Goal: Find specific page/section: Find specific page/section

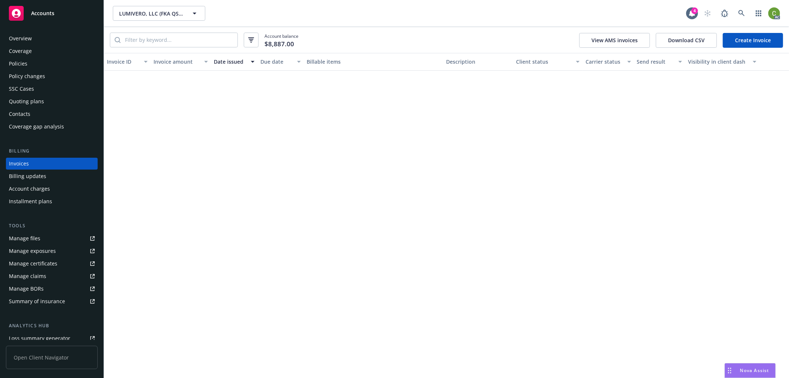
scroll to position [392, 0]
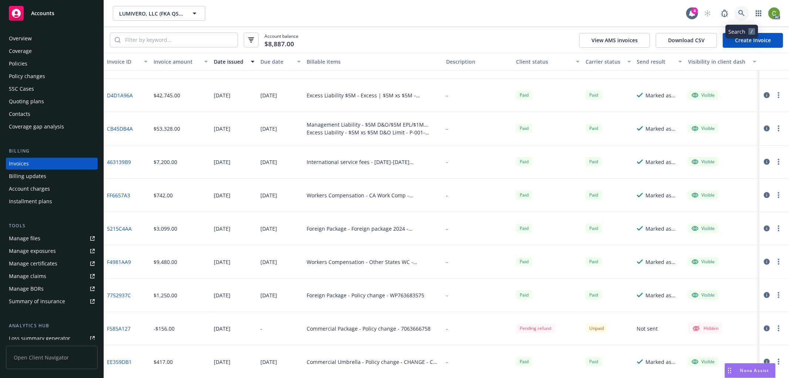
click at [744, 13] on icon at bounding box center [742, 13] width 7 height 7
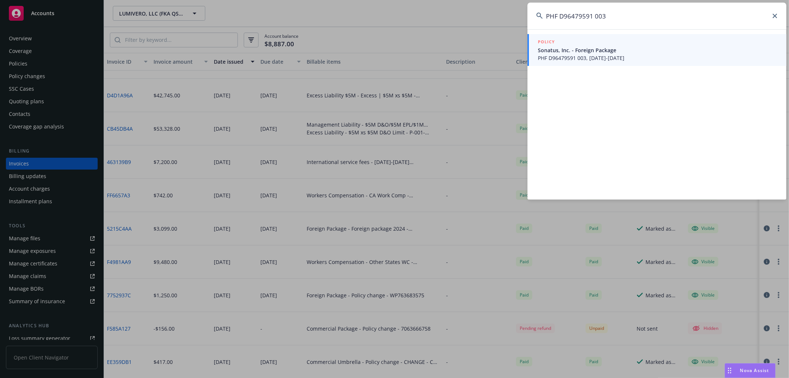
type input "PHF D96479591 003"
click at [598, 52] on span "Sonatus, Inc. - Foreign Package" at bounding box center [658, 50] width 240 height 8
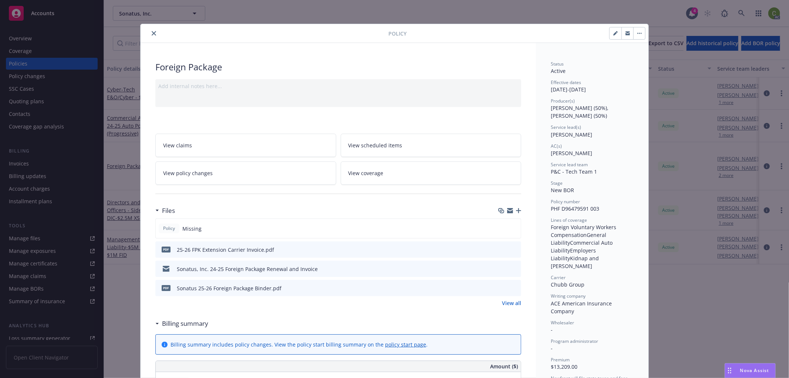
click at [511, 248] on icon "preview file" at bounding box center [514, 248] width 7 height 5
click at [152, 31] on icon "close" at bounding box center [154, 33] width 4 height 4
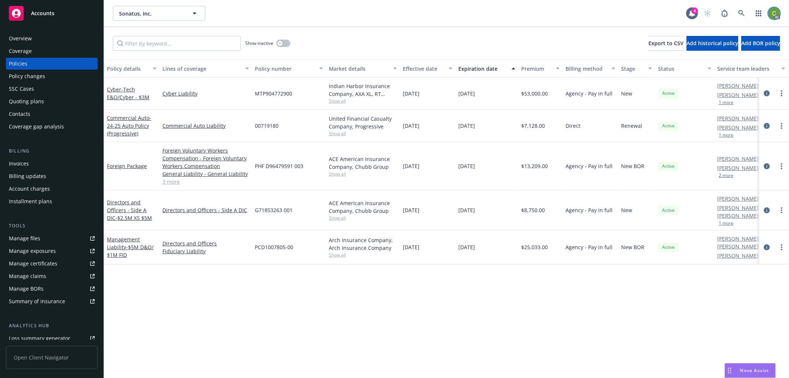
click at [773, 10] on img at bounding box center [775, 13] width 12 height 12
click at [750, 30] on link "Log out" at bounding box center [744, 33] width 74 height 15
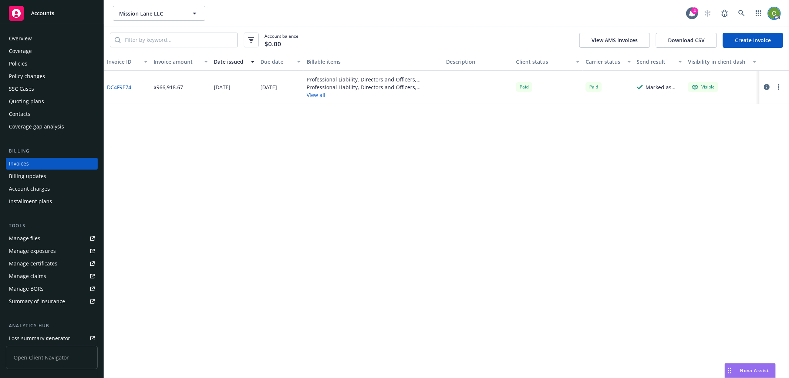
click at [771, 11] on img at bounding box center [775, 13] width 12 height 12
click at [725, 34] on link "Log out" at bounding box center [744, 33] width 74 height 15
